Goal: Transaction & Acquisition: Purchase product/service

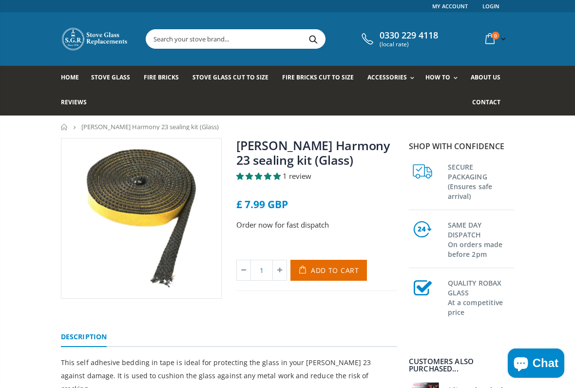
click at [275, 40] on input "text" at bounding box center [280, 39] width 269 height 19
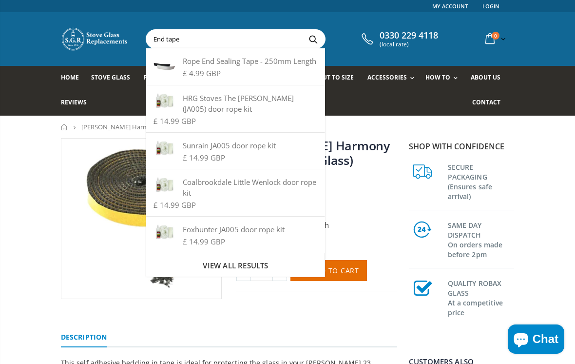
click at [334, 35] on input "End tape" at bounding box center [280, 39] width 269 height 19
type input "End tape"
click at [531, 40] on div "Links My Account Login 0330 229 4118 (local rate) 0 item(s) 0 item(s) You have …" at bounding box center [287, 58] width 575 height 116
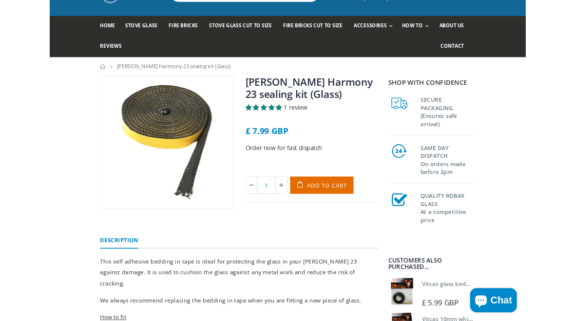
scroll to position [61, 0]
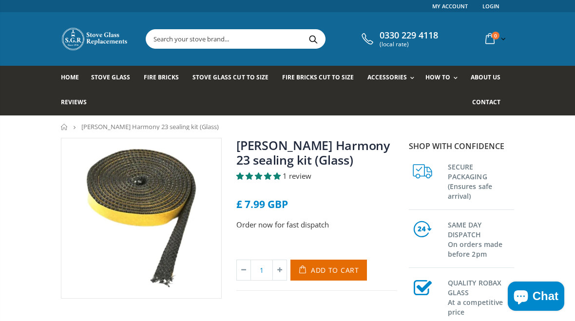
click at [344, 153] on link "[PERSON_NAME] Harmony 23 sealing kit (Glass)" at bounding box center [314, 152] width 154 height 31
click at [351, 274] on span "Add to Cart" at bounding box center [335, 270] width 48 height 9
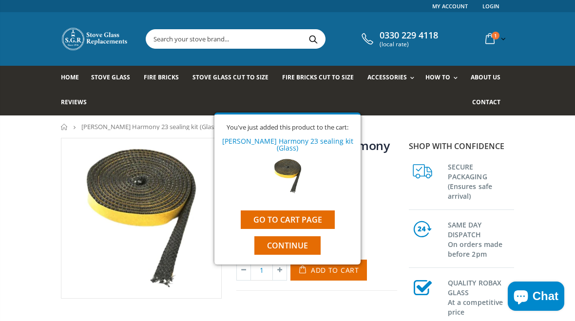
click at [321, 216] on link "Go to cart page" at bounding box center [288, 220] width 94 height 19
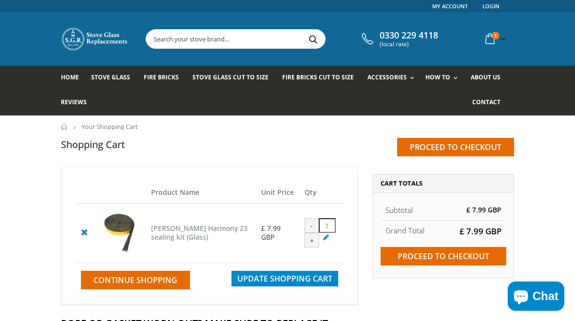
click at [449, 107] on link "Rope Kits" at bounding box center [423, 104] width 99 height 17
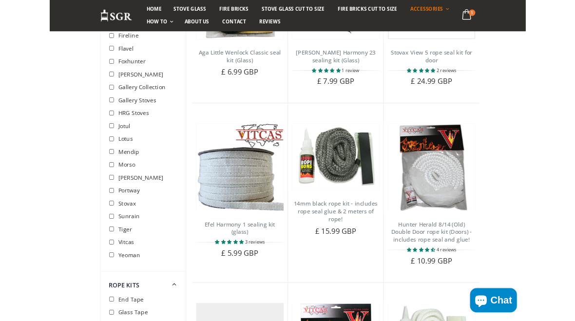
scroll to position [1183, 0]
